Goal: Task Accomplishment & Management: Use online tool/utility

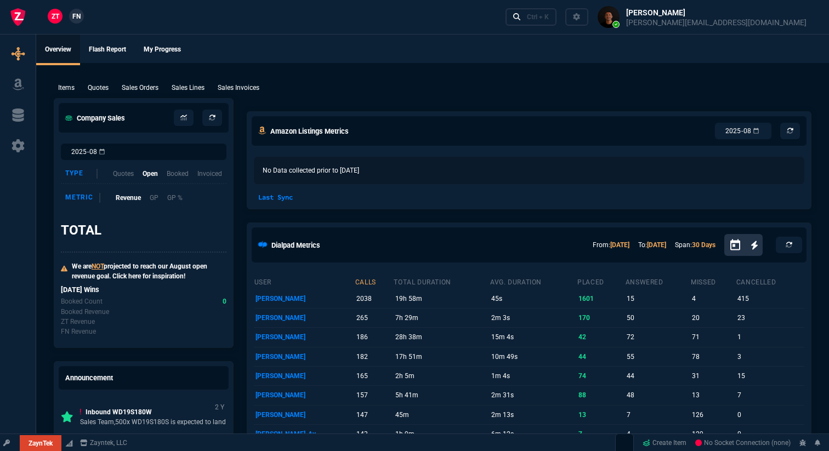
select select "18: totals"
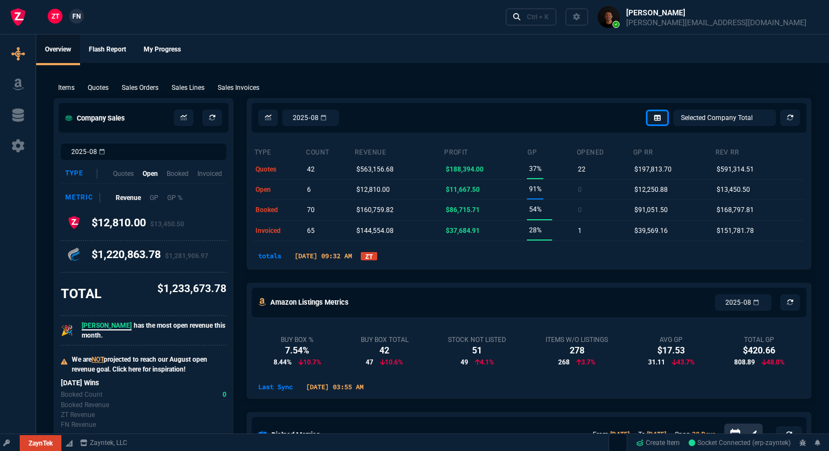
select select
